Goal: Check status: Check status

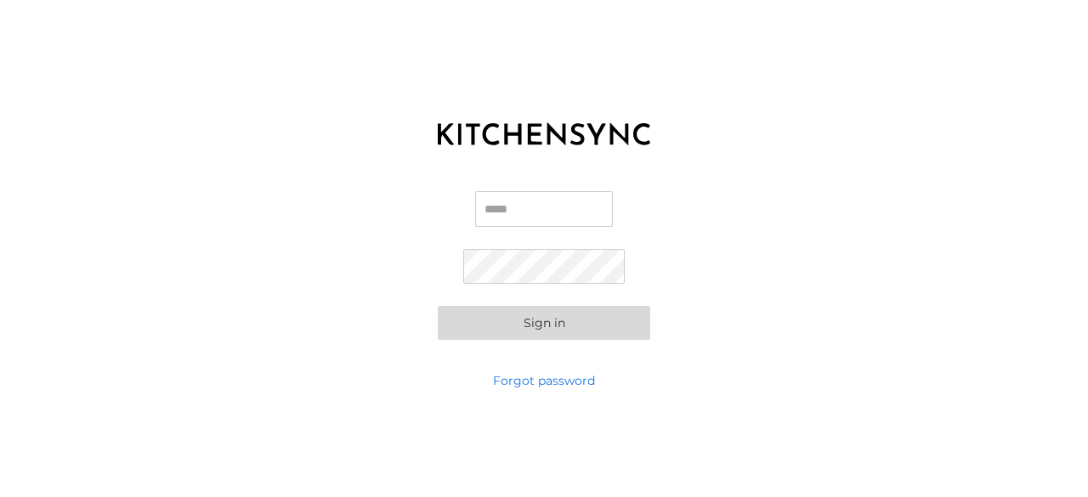
click at [539, 217] on input "Email" at bounding box center [544, 209] width 138 height 36
type input "**********"
click at [438, 306] on button "Sign in" at bounding box center [544, 323] width 213 height 34
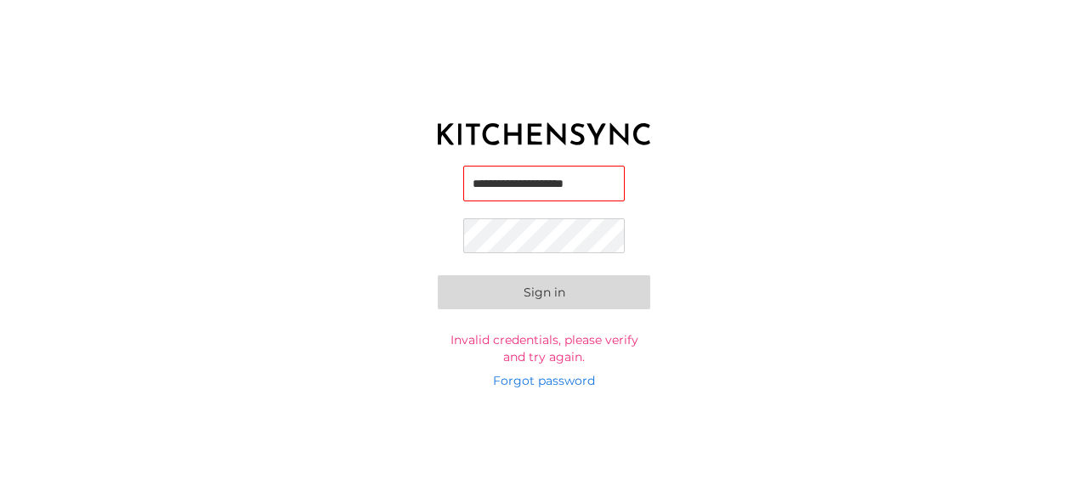
click at [438, 275] on button "Sign in" at bounding box center [544, 292] width 213 height 34
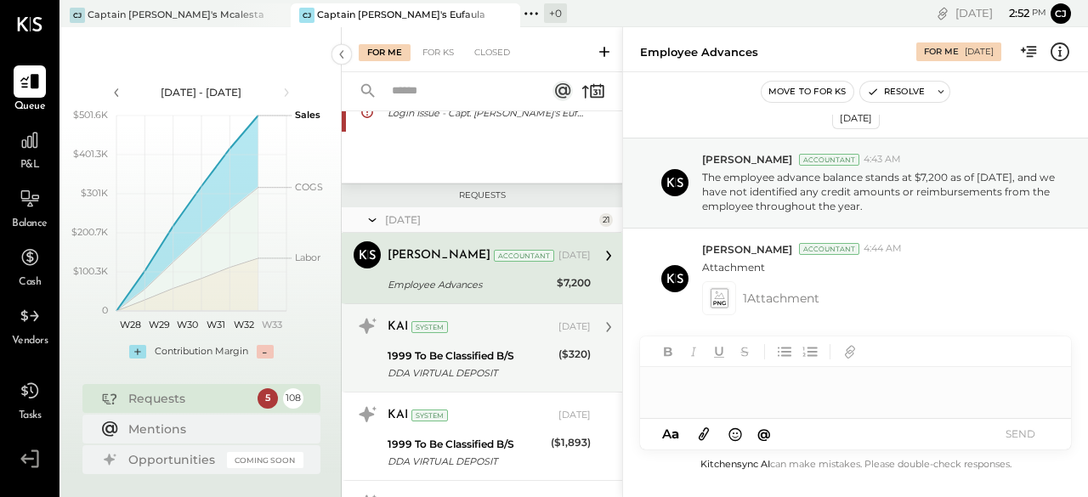
scroll to position [268, 0]
click at [511, 368] on div "DDA VIRTUAL DEPOSIT" at bounding box center [471, 372] width 166 height 17
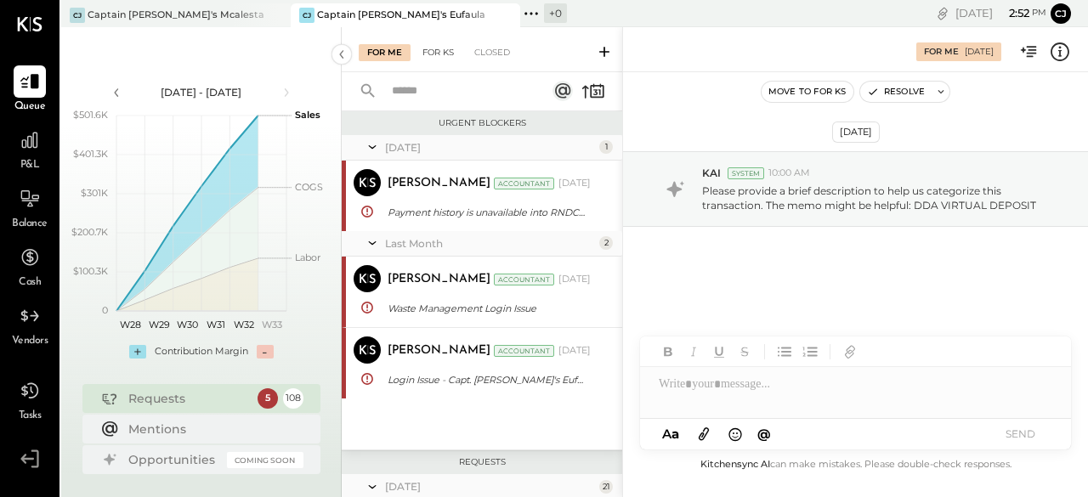
click at [437, 55] on div "For KS" at bounding box center [438, 52] width 48 height 17
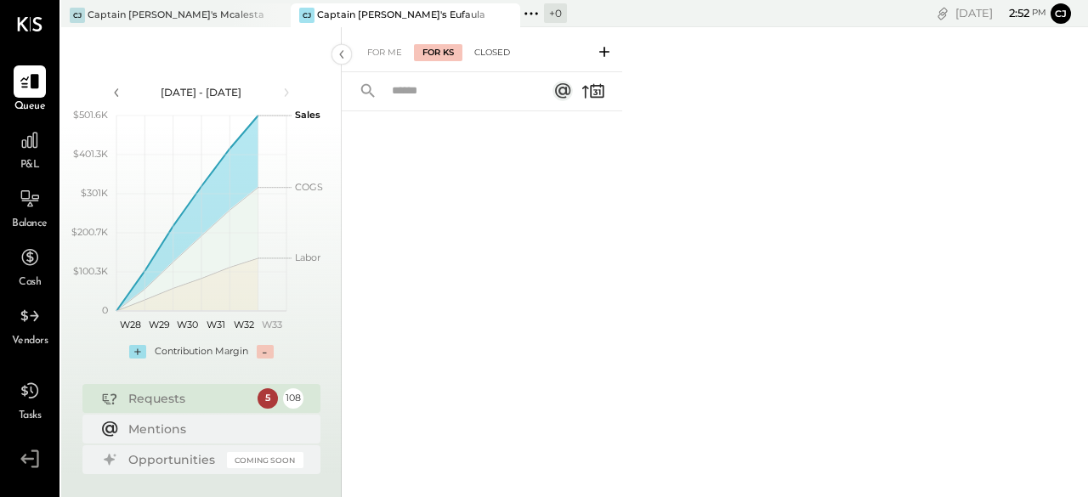
click at [482, 51] on div "Closed" at bounding box center [492, 52] width 53 height 17
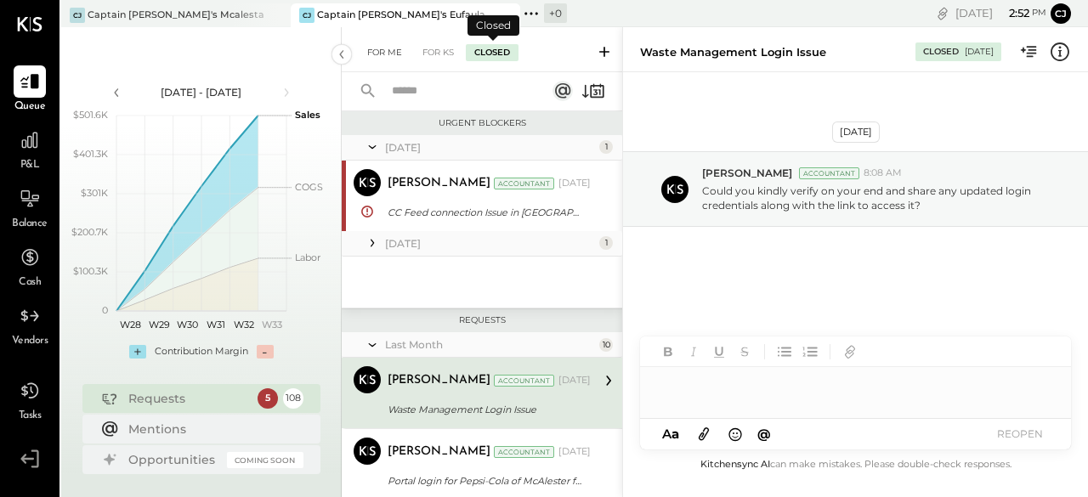
scroll to position [86, 0]
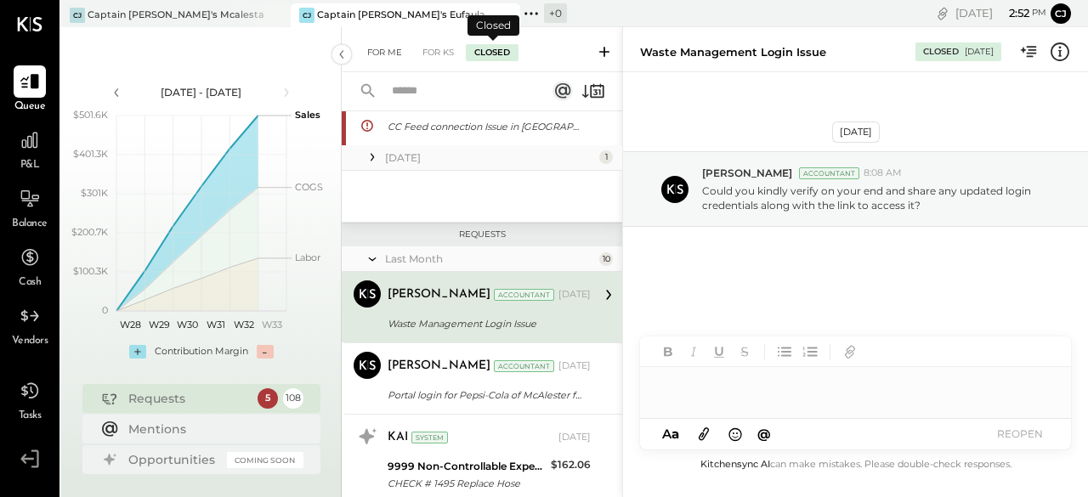
click at [378, 54] on div "For Me" at bounding box center [385, 52] width 52 height 17
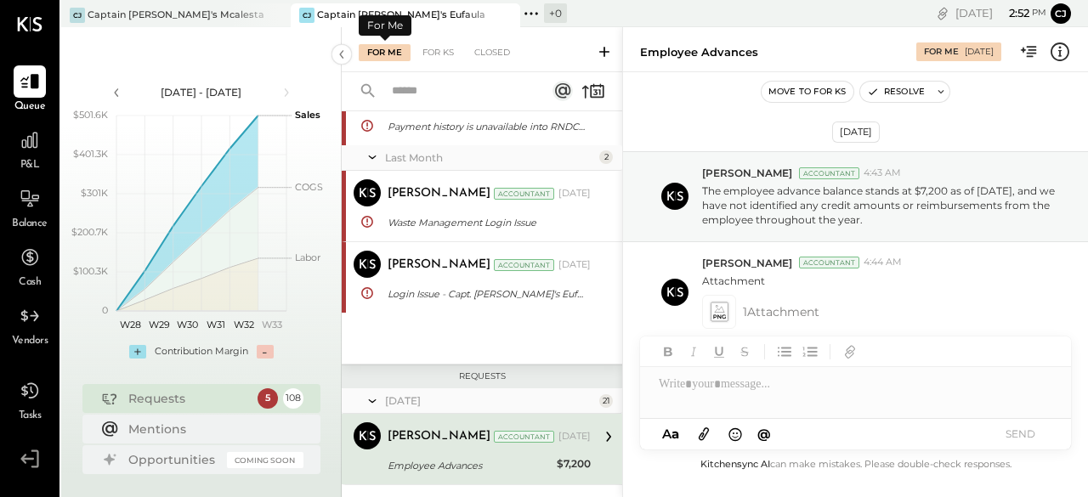
scroll to position [228, 0]
